Goal: Check status: Check status

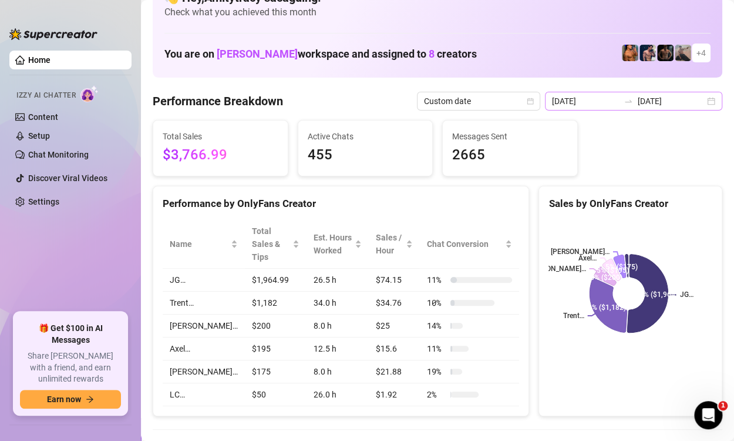
click at [703, 102] on div "[DATE] [DATE]" at bounding box center [633, 101] width 177 height 19
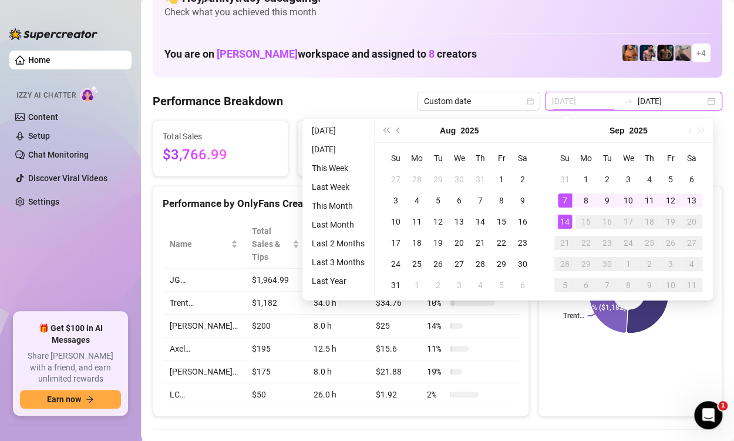
type input "[DATE]"
click at [563, 219] on div "14" at bounding box center [565, 221] width 14 height 14
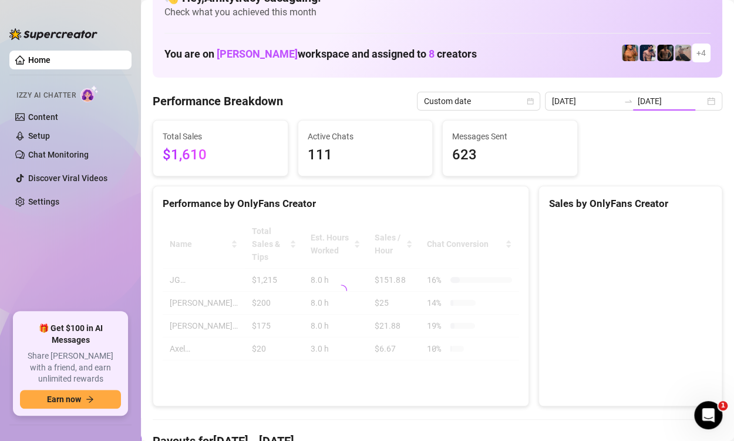
type input "[DATE]"
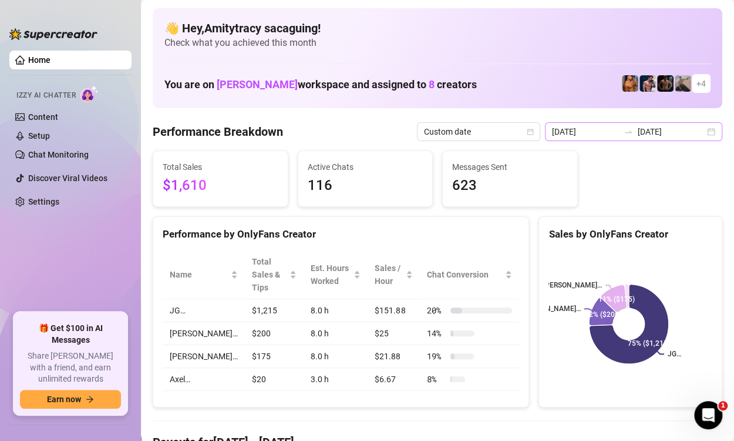
click at [696, 136] on div "[DATE] [DATE]" at bounding box center [633, 131] width 177 height 19
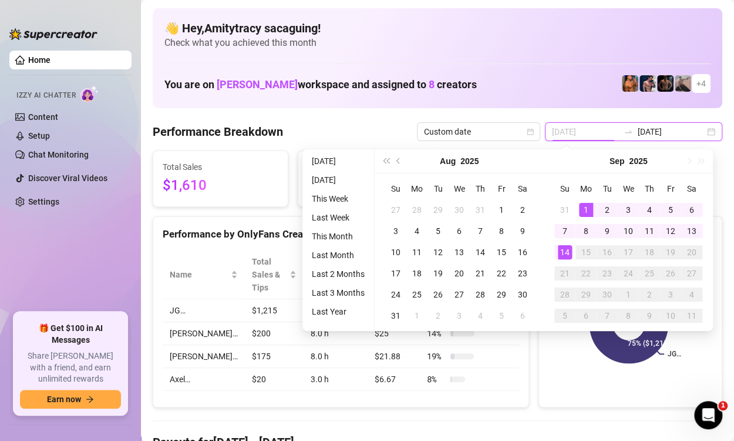
type input "[DATE]"
click at [592, 203] on div "1" at bounding box center [586, 210] width 14 height 14
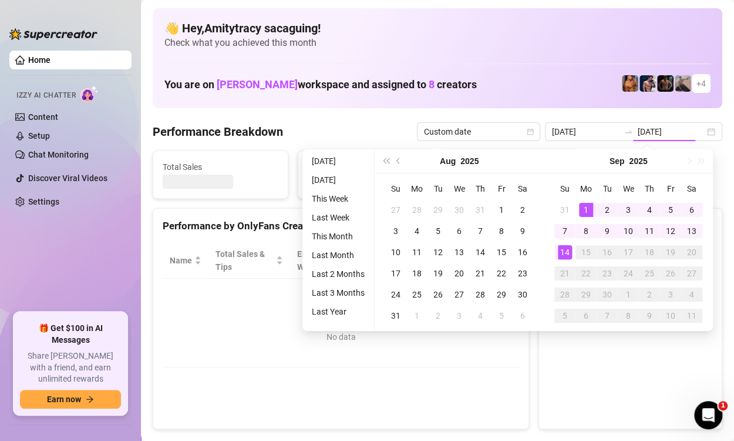
type input "[DATE]"
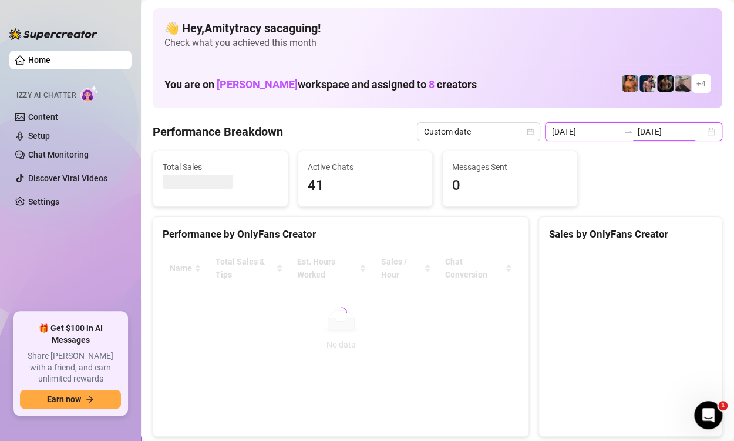
click at [691, 132] on input "[DATE]" at bounding box center [671, 131] width 67 height 13
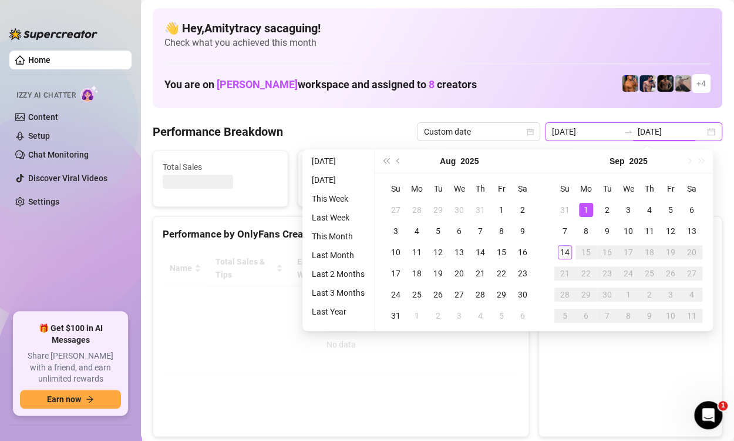
type input "[DATE]"
click at [564, 250] on div "14" at bounding box center [565, 252] width 14 height 14
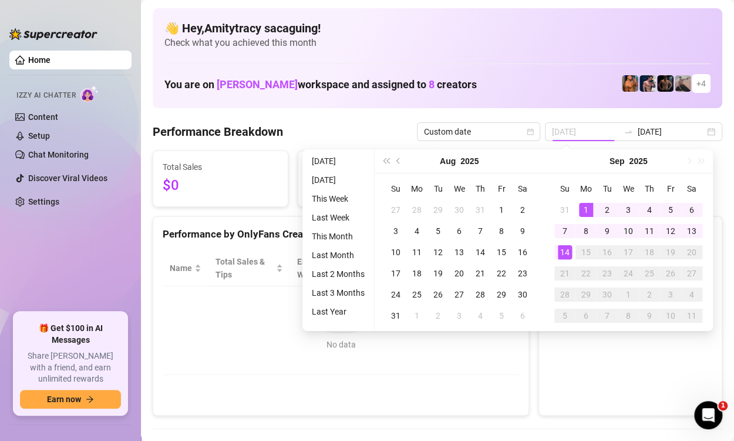
click at [564, 250] on div "14" at bounding box center [565, 252] width 14 height 14
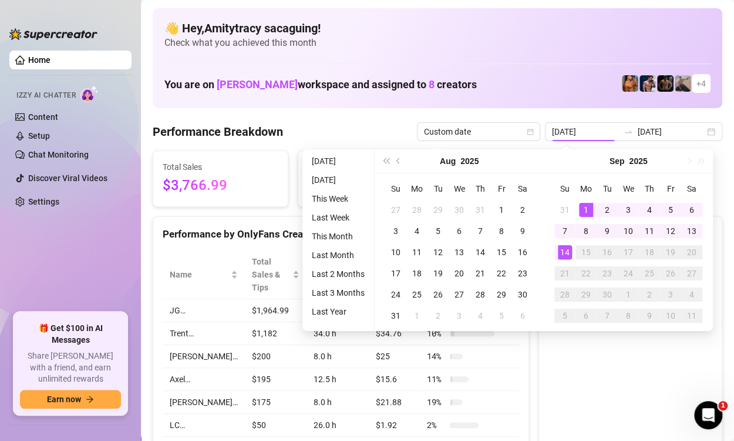
type input "[DATE]"
